Goal: Book appointment/travel/reservation

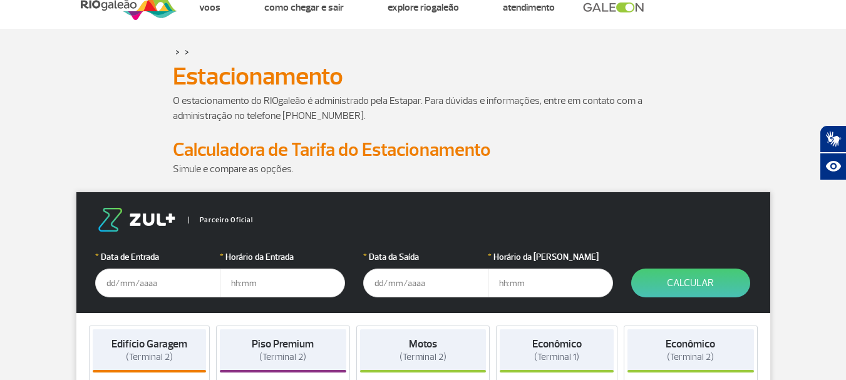
click at [142, 296] on input "text" at bounding box center [157, 283] width 125 height 29
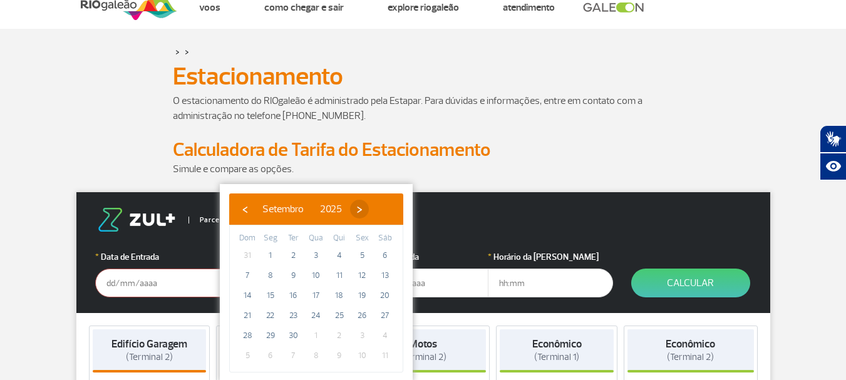
click at [369, 207] on span "›" at bounding box center [359, 209] width 19 height 19
click at [364, 252] on span "3" at bounding box center [362, 255] width 20 height 20
type input "[DATE]"
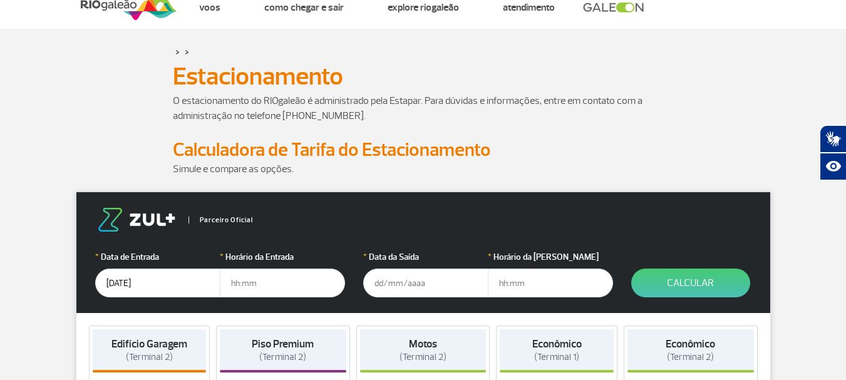
click at [270, 294] on input "text" at bounding box center [282, 283] width 125 height 29
type input "15:30"
click at [415, 285] on input "text" at bounding box center [425, 283] width 125 height 29
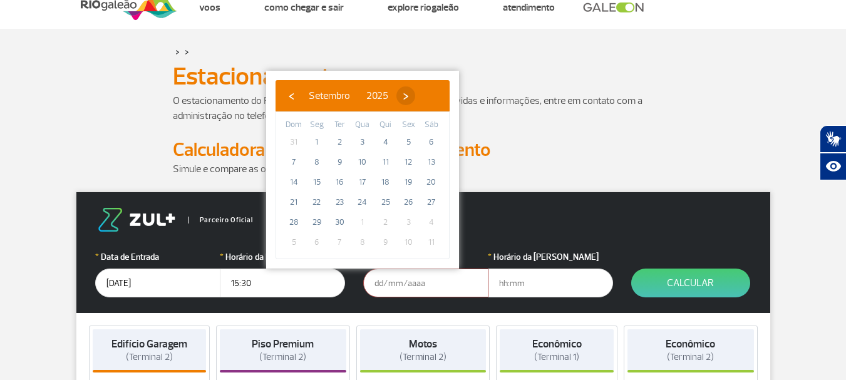
click at [415, 96] on span "›" at bounding box center [405, 95] width 19 height 19
click at [429, 161] on span "11" at bounding box center [431, 162] width 20 height 20
type input "[DATE]"
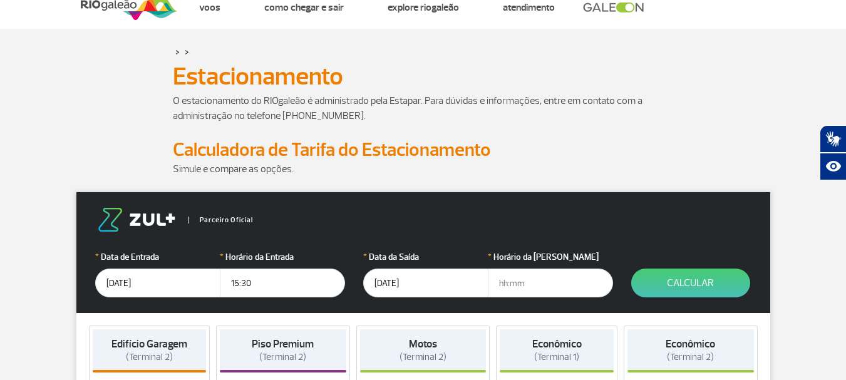
click at [537, 286] on input "text" at bounding box center [550, 283] width 125 height 29
type input "12:00"
click at [721, 288] on button "Calcular" at bounding box center [690, 283] width 119 height 29
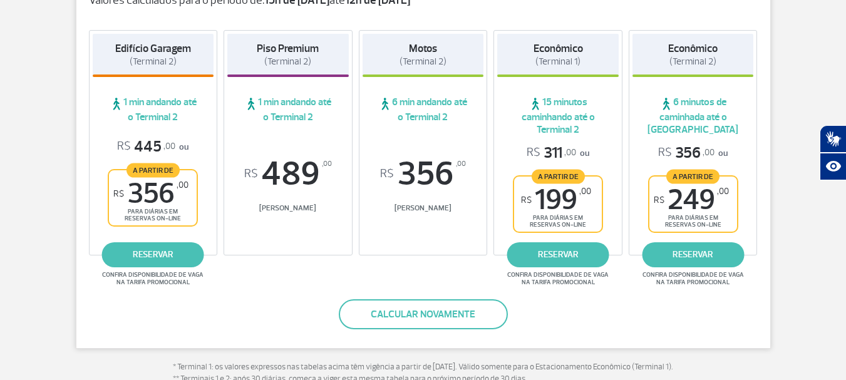
scroll to position [240, 0]
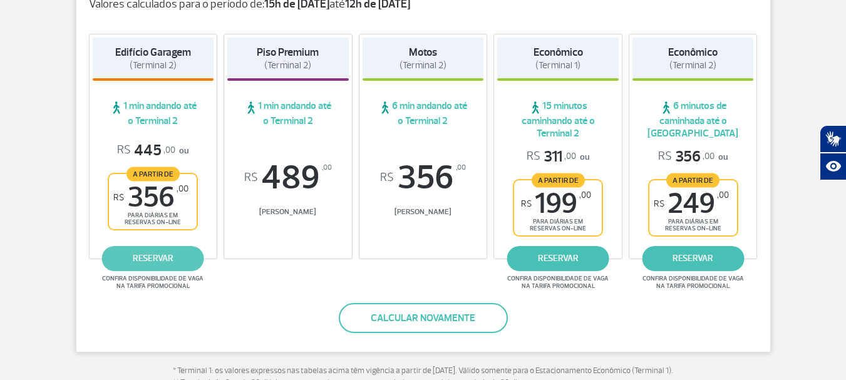
click at [160, 261] on link "reservar" at bounding box center [153, 258] width 102 height 25
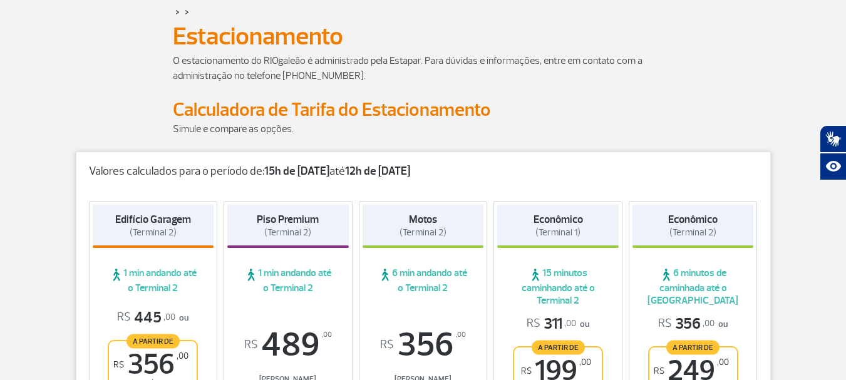
scroll to position [0, 0]
